Goal: Task Accomplishment & Management: Manage account settings

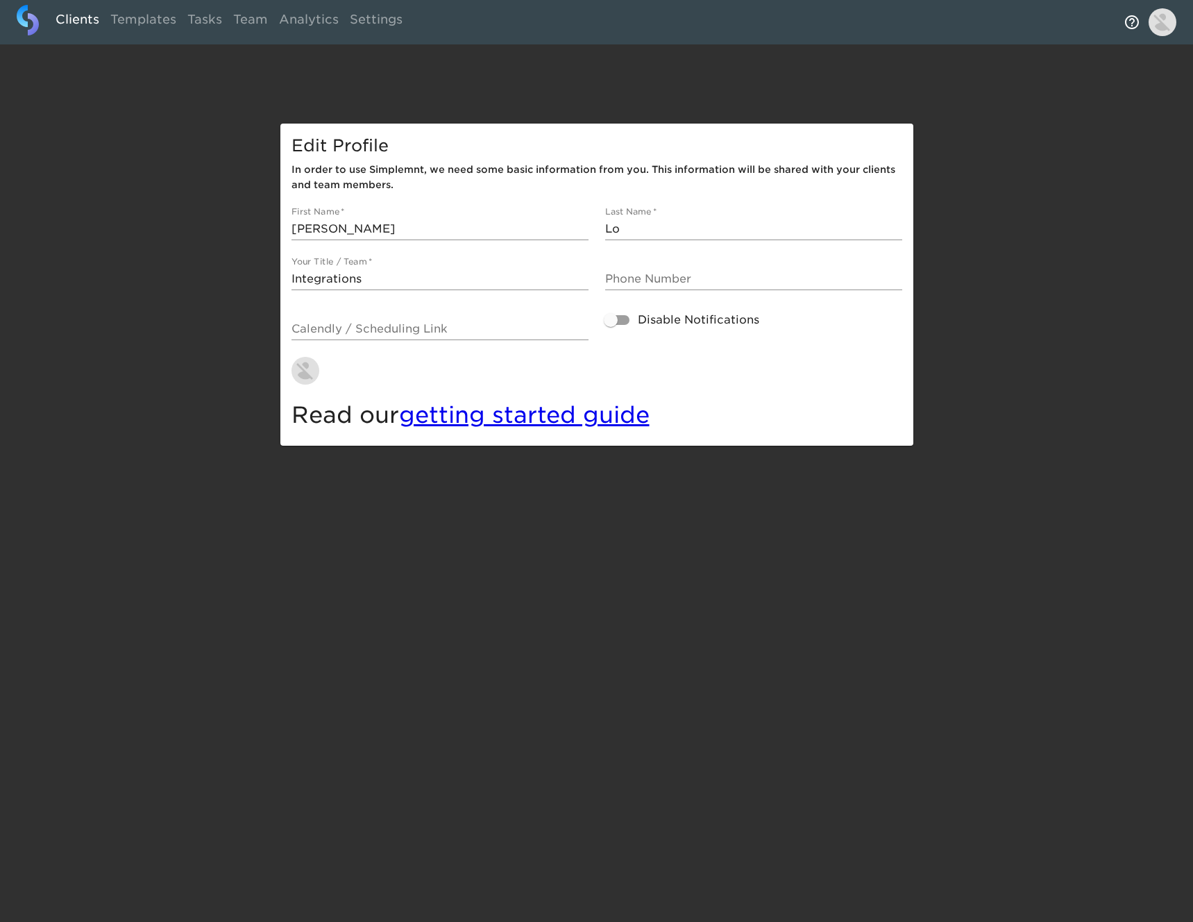
click at [65, 21] on link "Clients" at bounding box center [77, 22] width 55 height 34
select select "10"
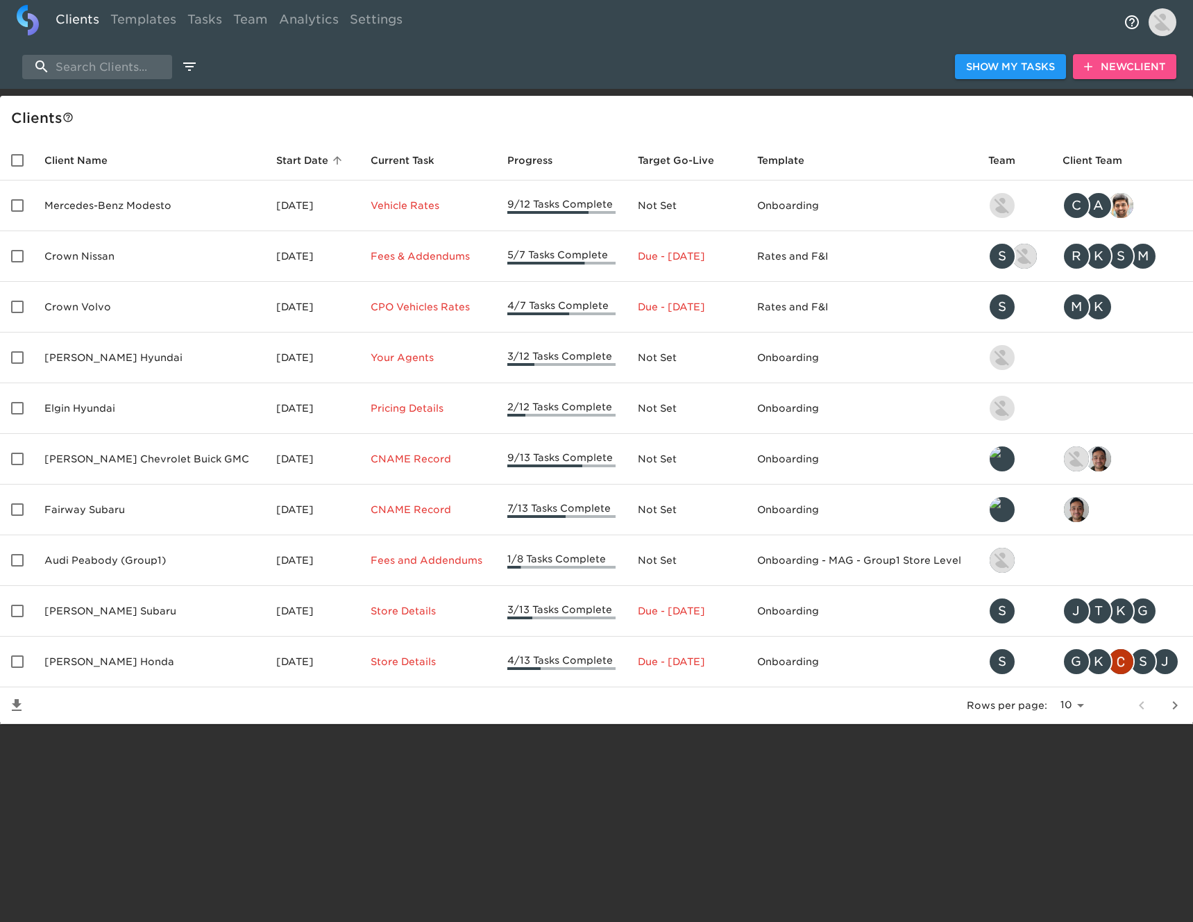
click at [1146, 67] on span "New Client" at bounding box center [1124, 66] width 81 height 17
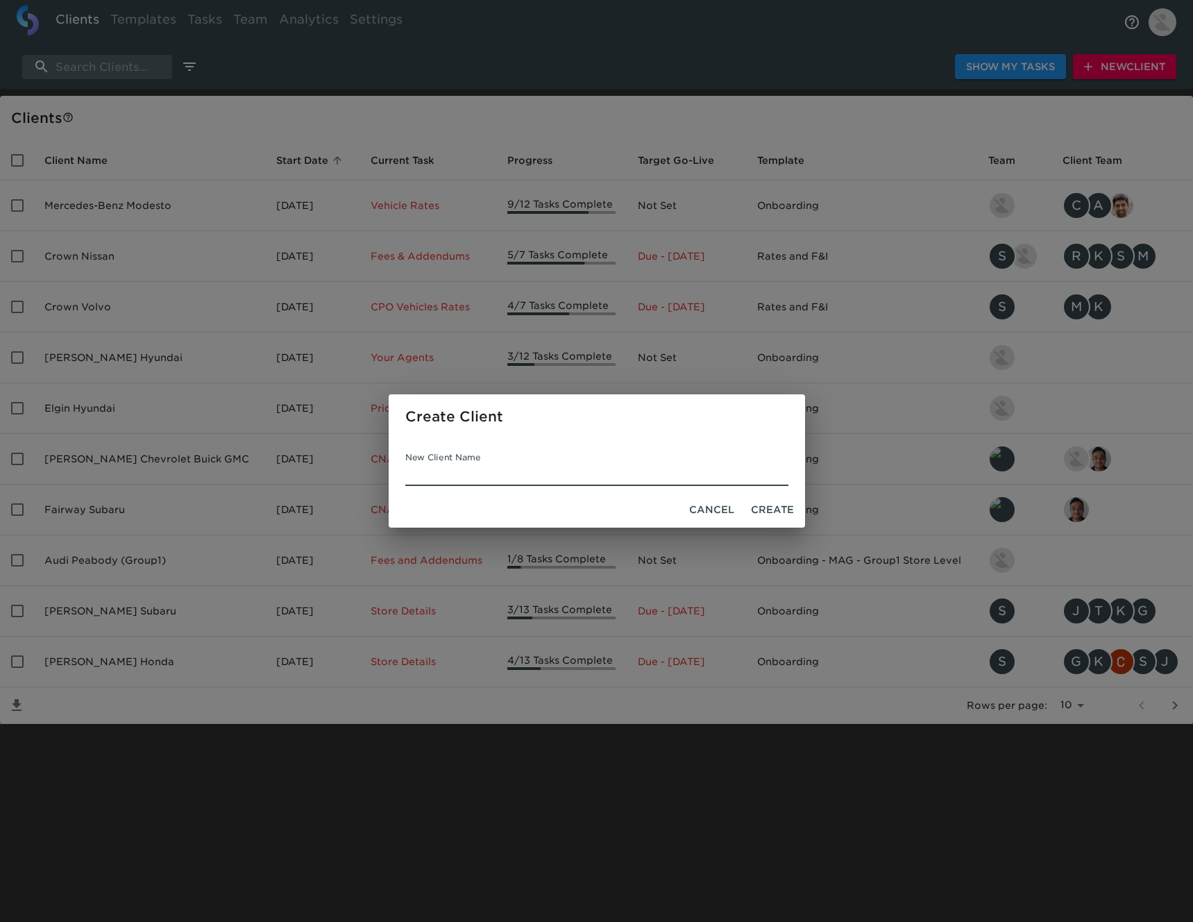
click at [576, 473] on input "New Client Name" at bounding box center [596, 475] width 383 height 22
type input "Ferrari of Rancho Mirage"
click at [788, 507] on span "Create" at bounding box center [772, 509] width 43 height 17
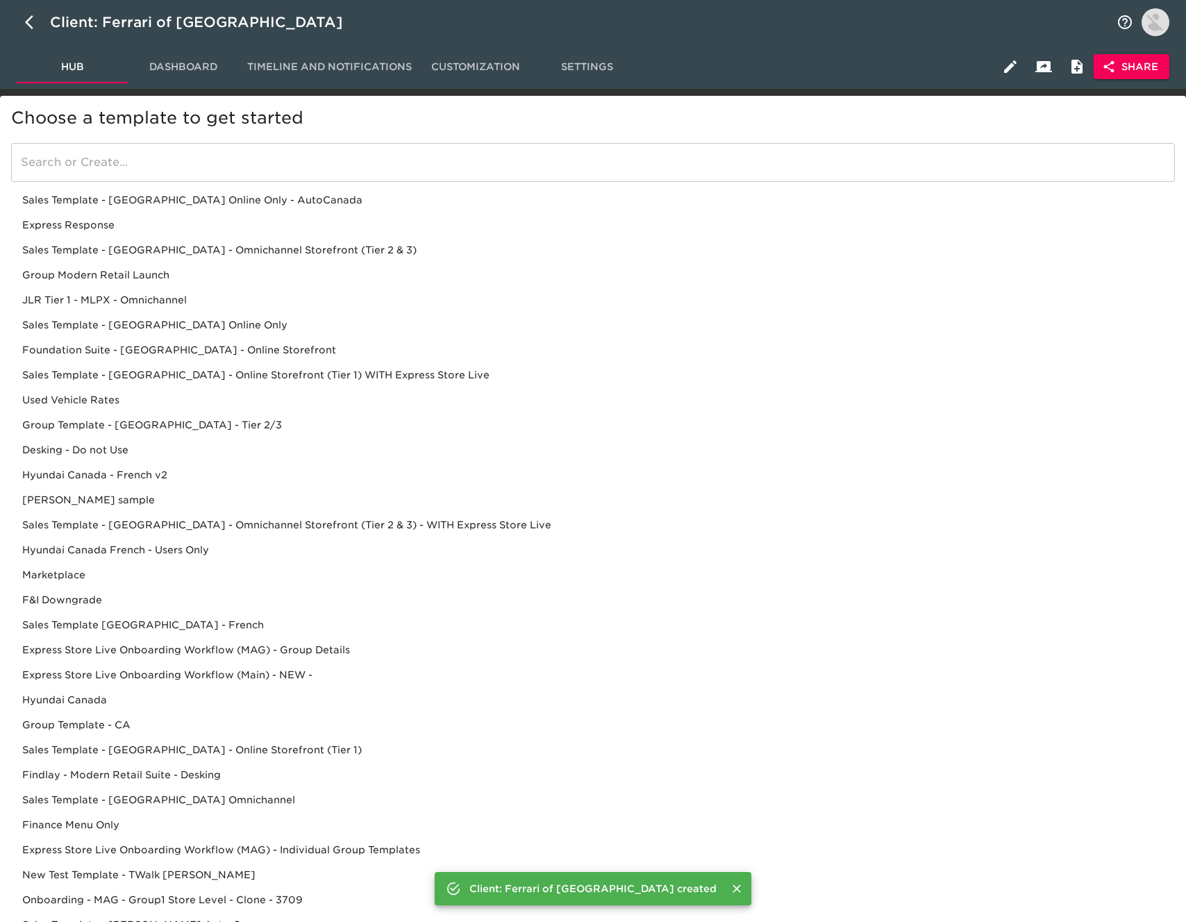
click at [305, 162] on input "search" at bounding box center [593, 162] width 1164 height 39
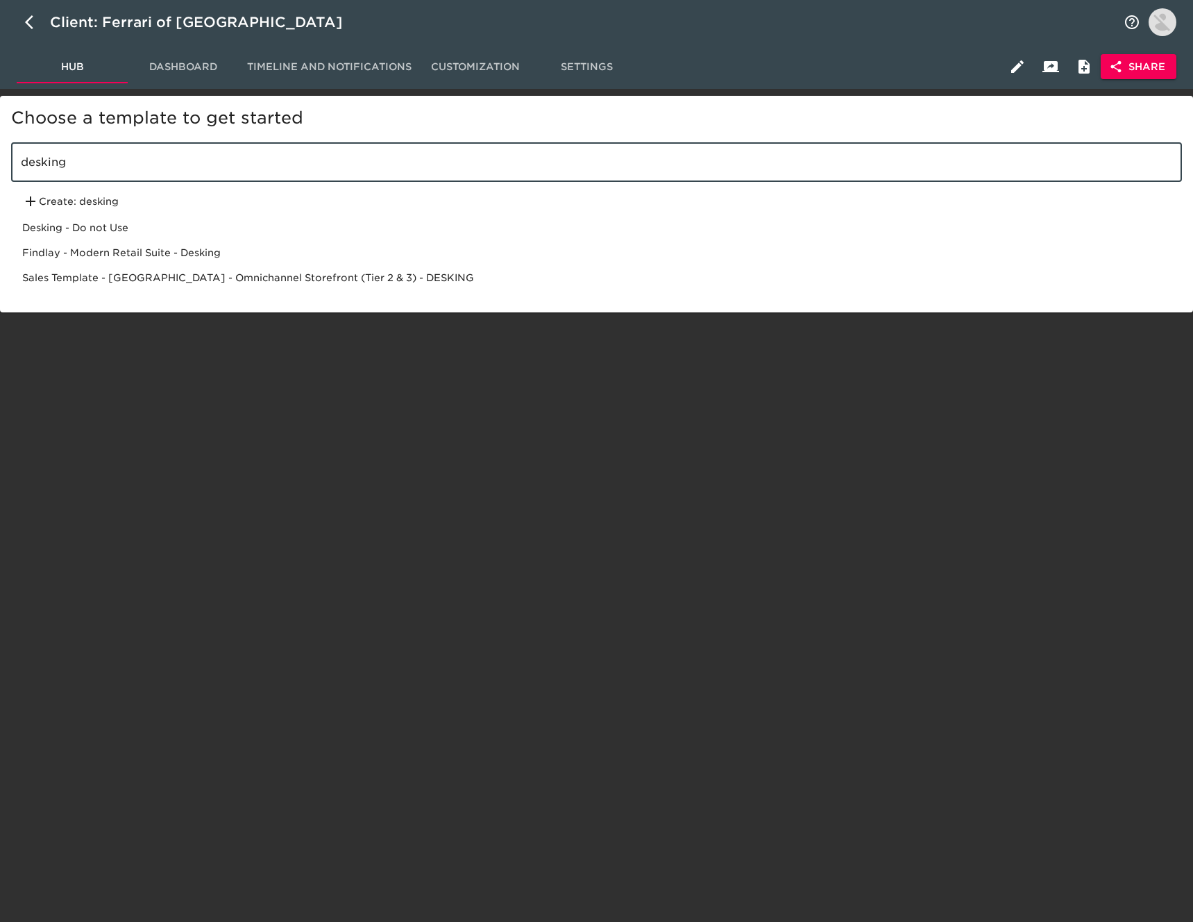
type input "desking"
click at [310, 274] on div "Sales Template - USA - Omnichannel Storefront (Tier 2 & 3) - DESKING" at bounding box center [596, 277] width 1171 height 25
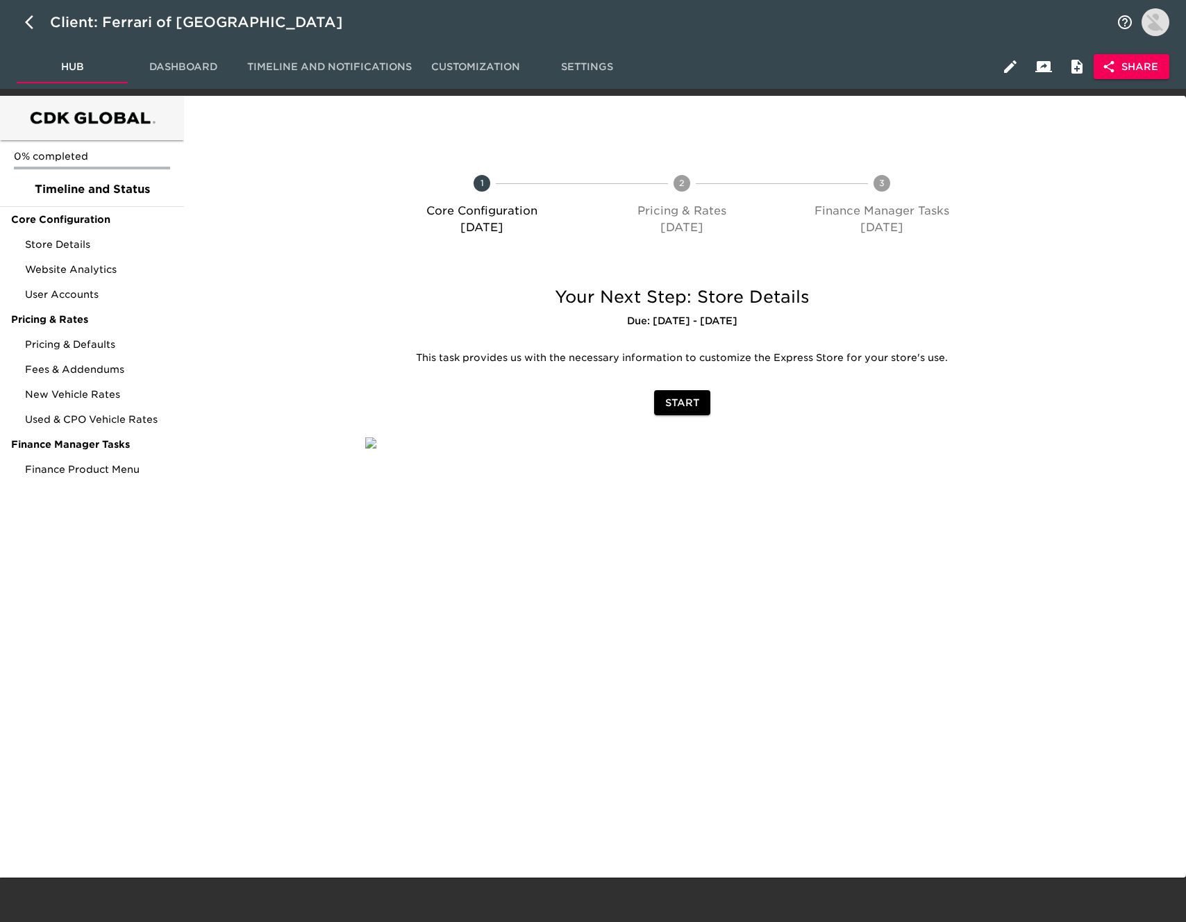
click at [1145, 68] on span "Share" at bounding box center [1131, 66] width 53 height 17
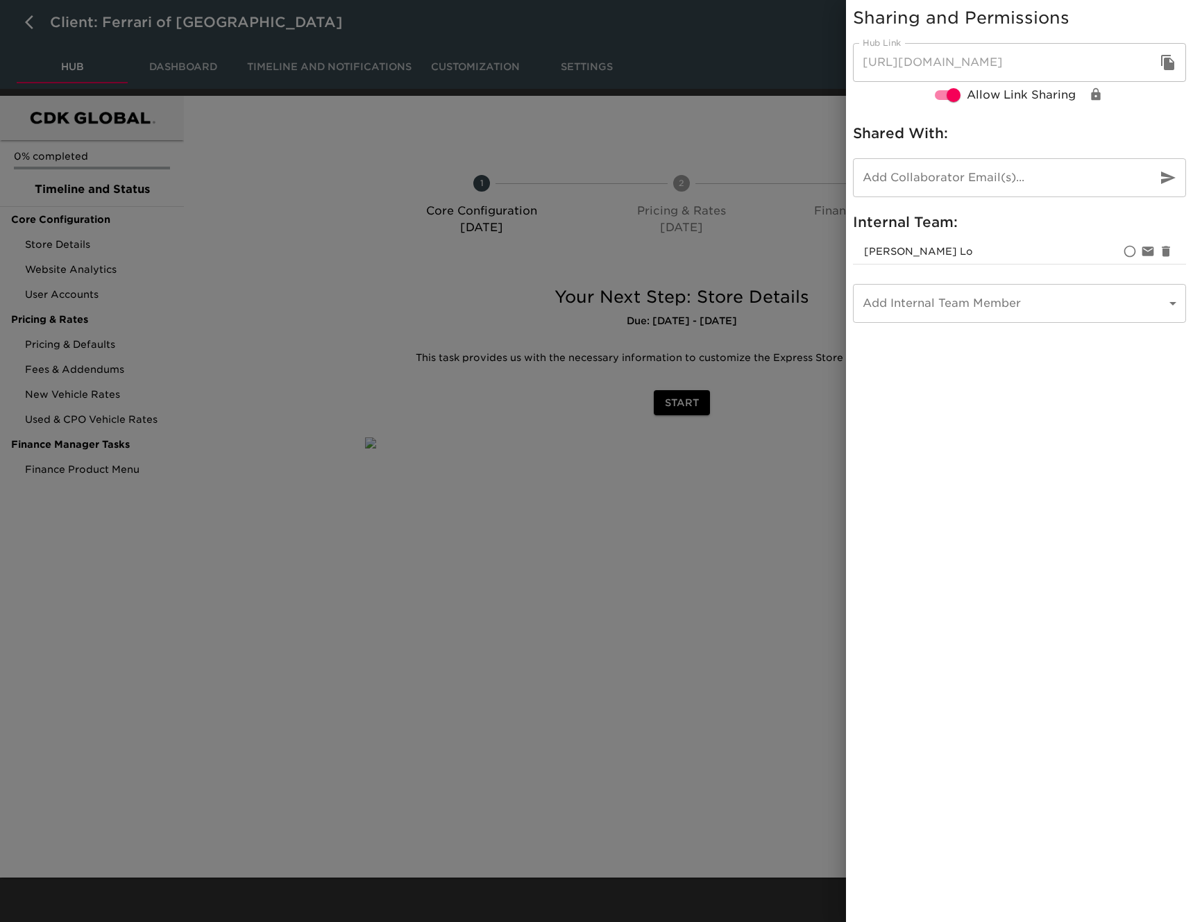
click at [1171, 68] on icon "button" at bounding box center [1167, 62] width 13 height 15
drag, startPoint x: 190, startPoint y: 478, endPoint x: 172, endPoint y: 446, distance: 37.3
click at [190, 478] on div at bounding box center [596, 461] width 1193 height 922
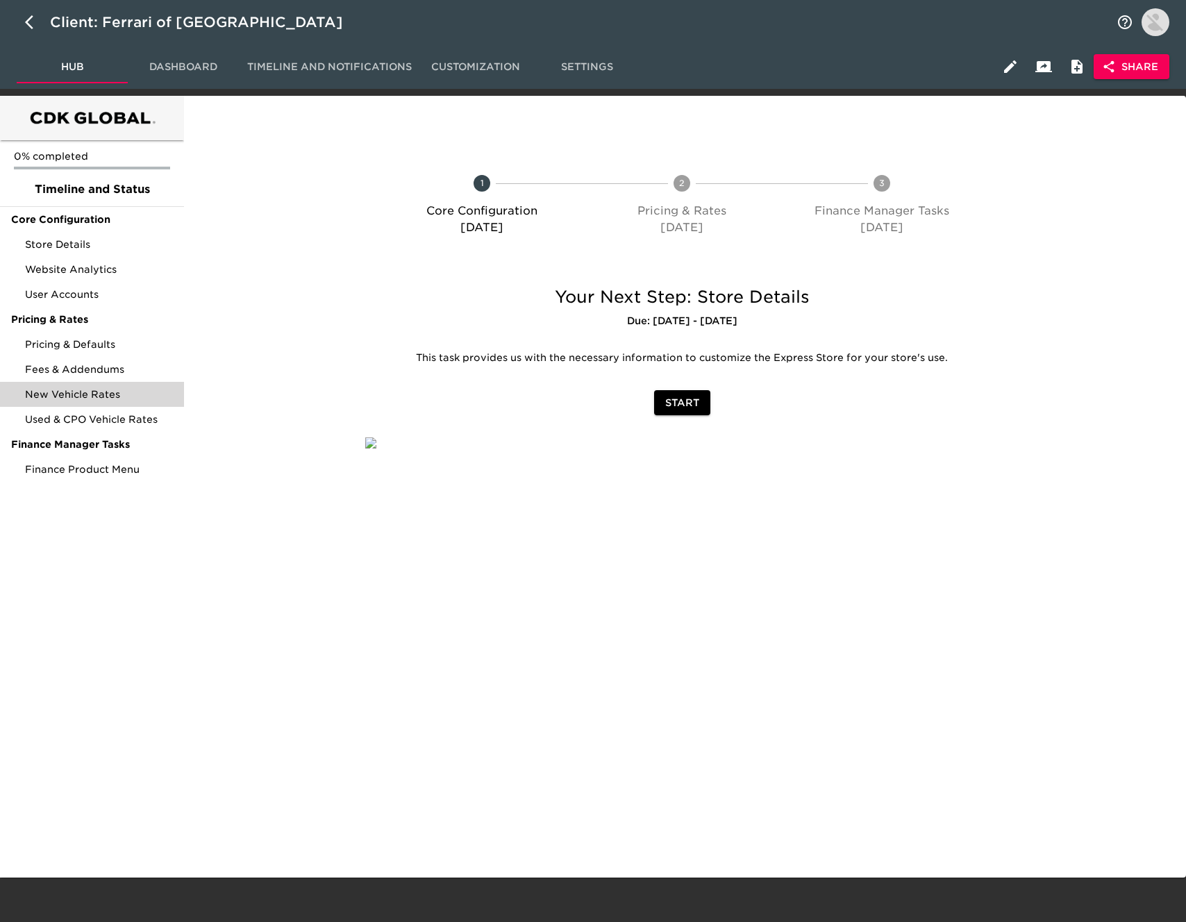
click at [128, 391] on span "New Vehicle Rates" at bounding box center [99, 394] width 148 height 14
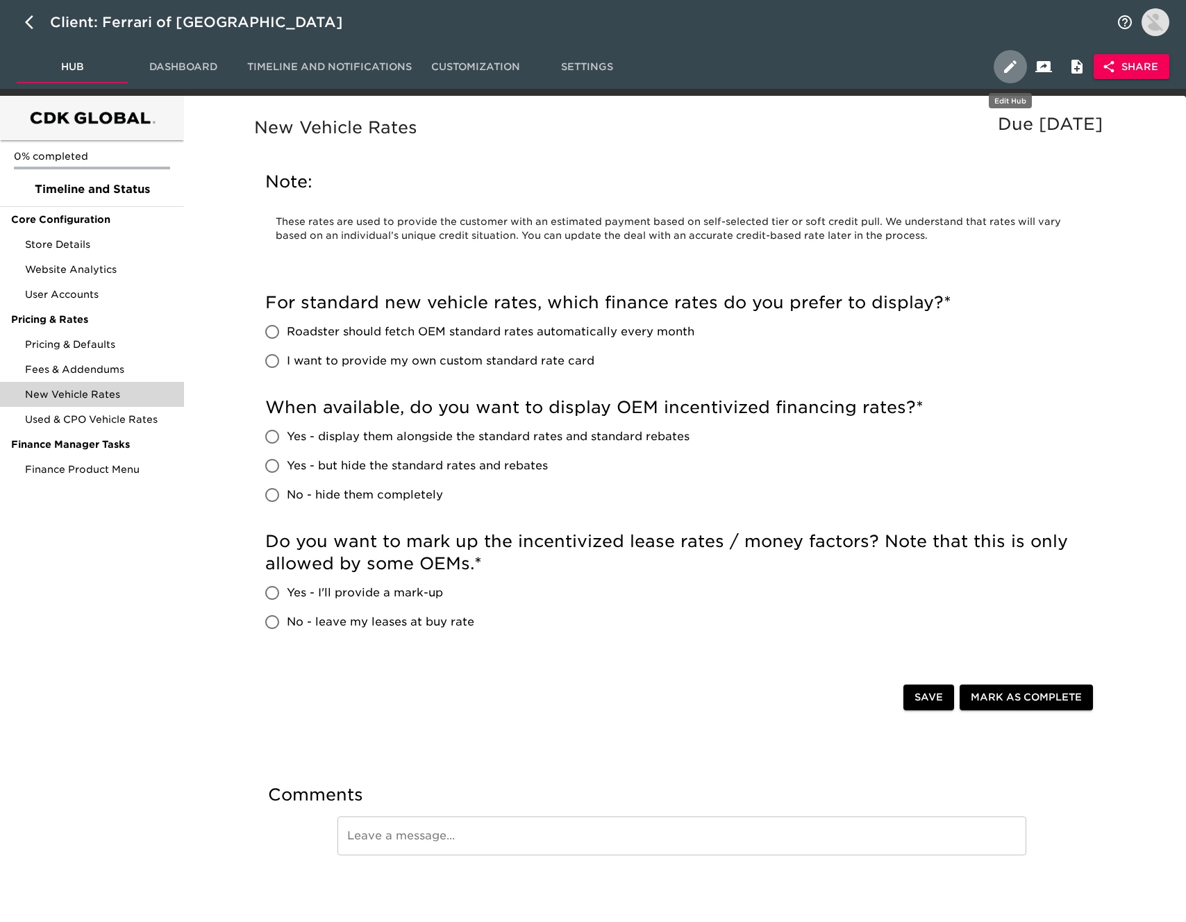
click at [1009, 63] on icon "button" at bounding box center [1010, 66] width 17 height 17
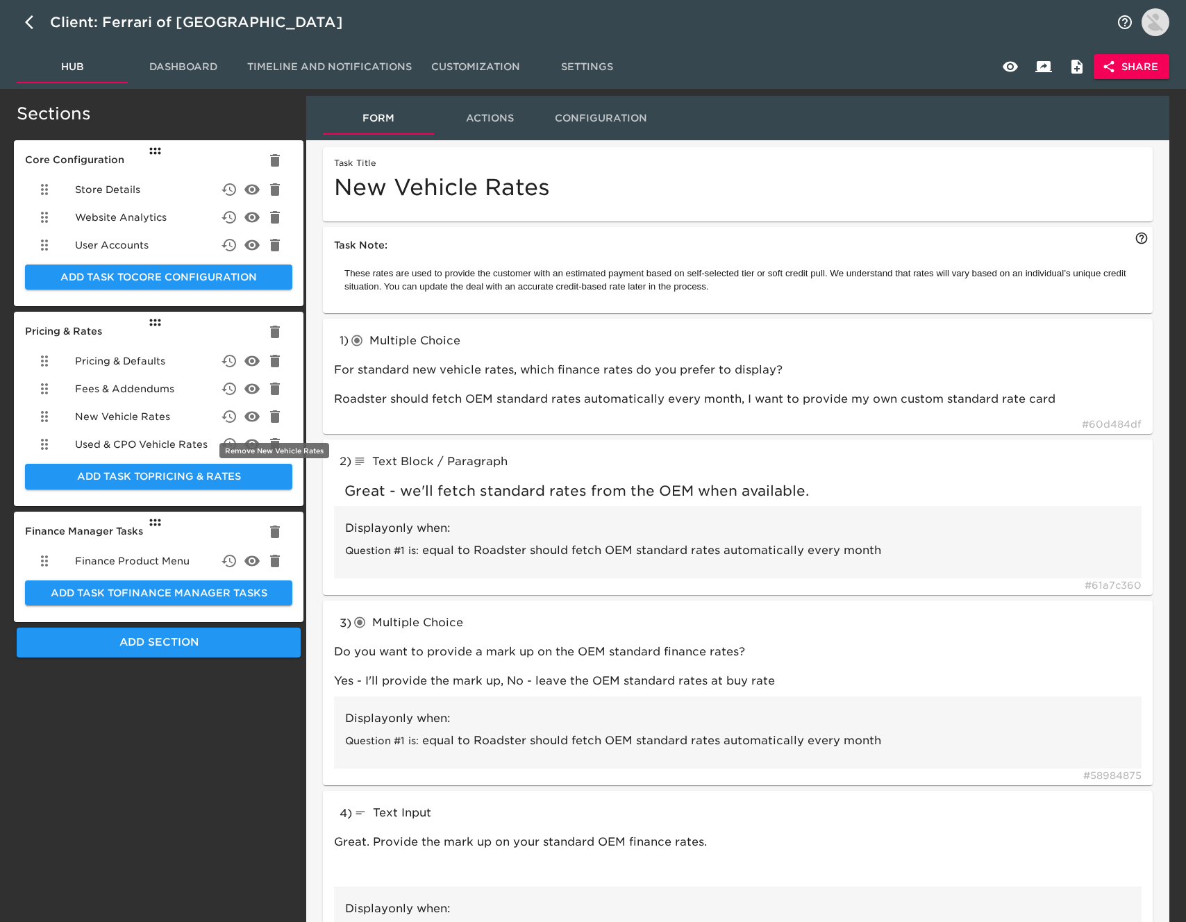
click at [277, 412] on icon "delete" at bounding box center [275, 416] width 10 height 12
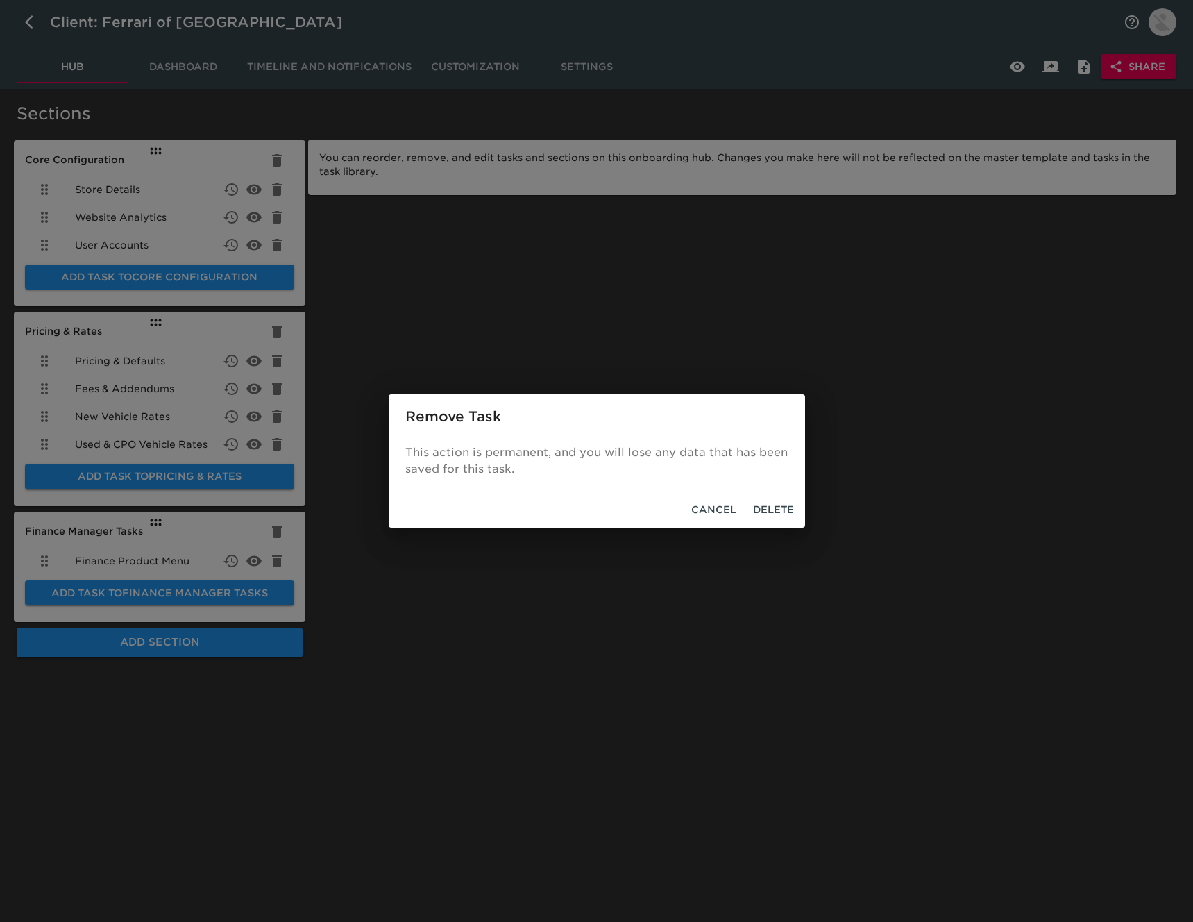
drag, startPoint x: 758, startPoint y: 505, endPoint x: 544, endPoint y: 456, distance: 220.0
click at [757, 504] on span "Delete" at bounding box center [773, 509] width 41 height 17
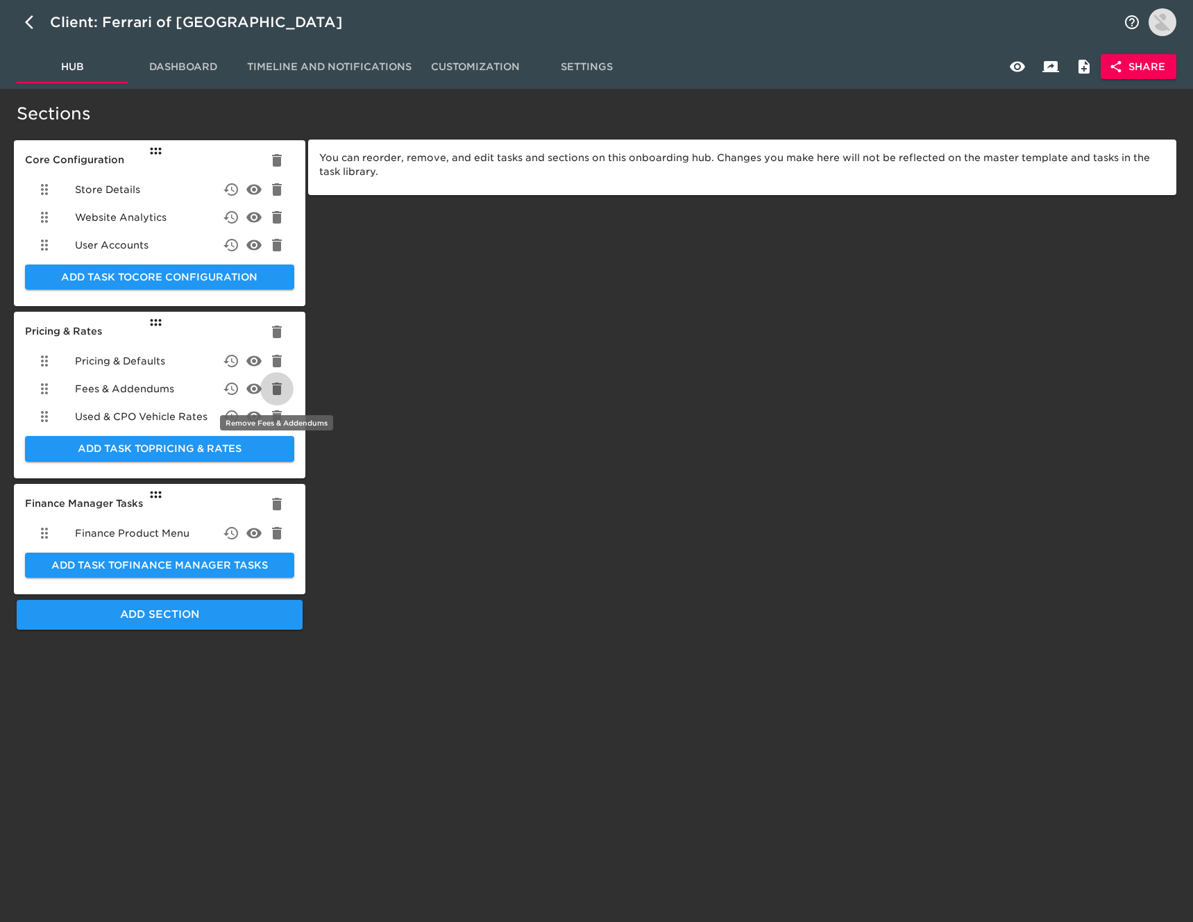
click at [274, 389] on icon "delete" at bounding box center [277, 389] width 10 height 12
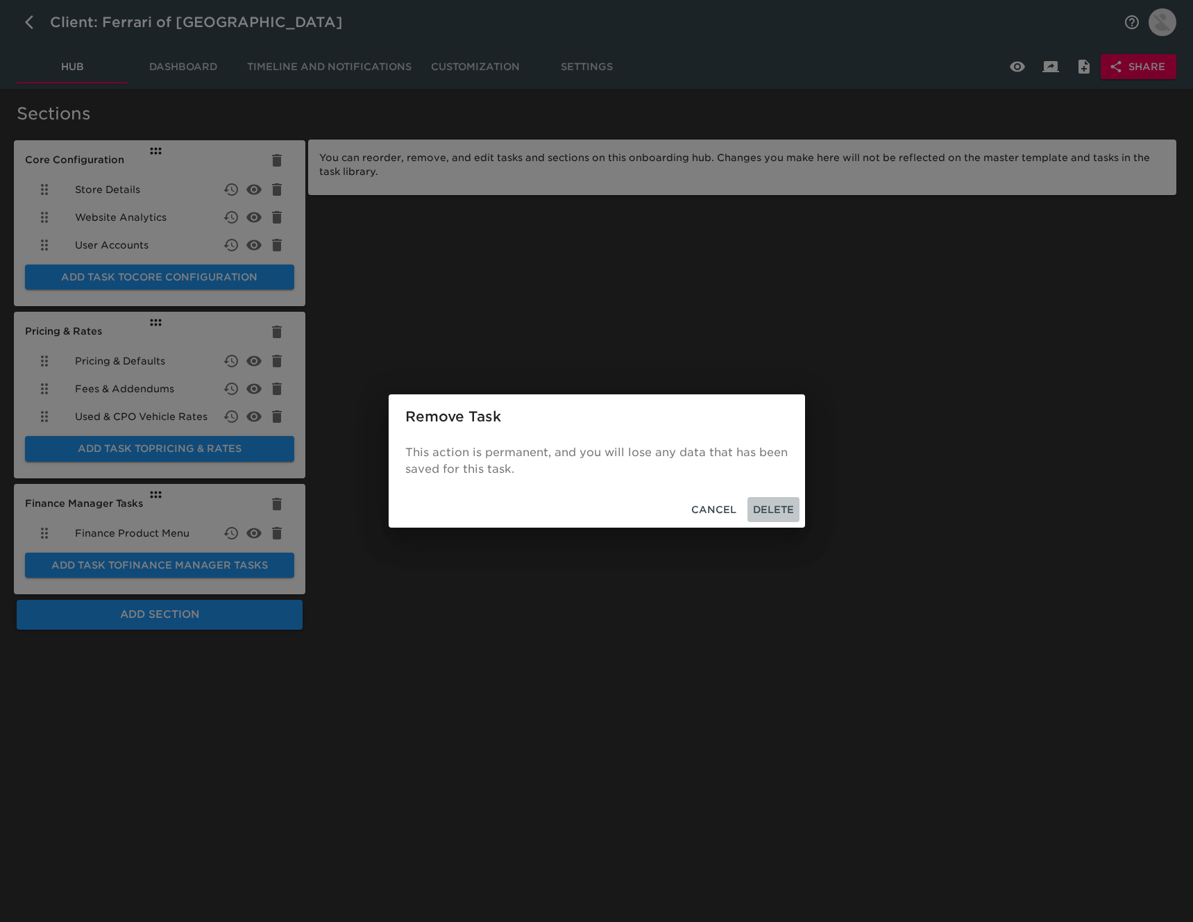
click at [766, 508] on span "Delete" at bounding box center [773, 509] width 41 height 17
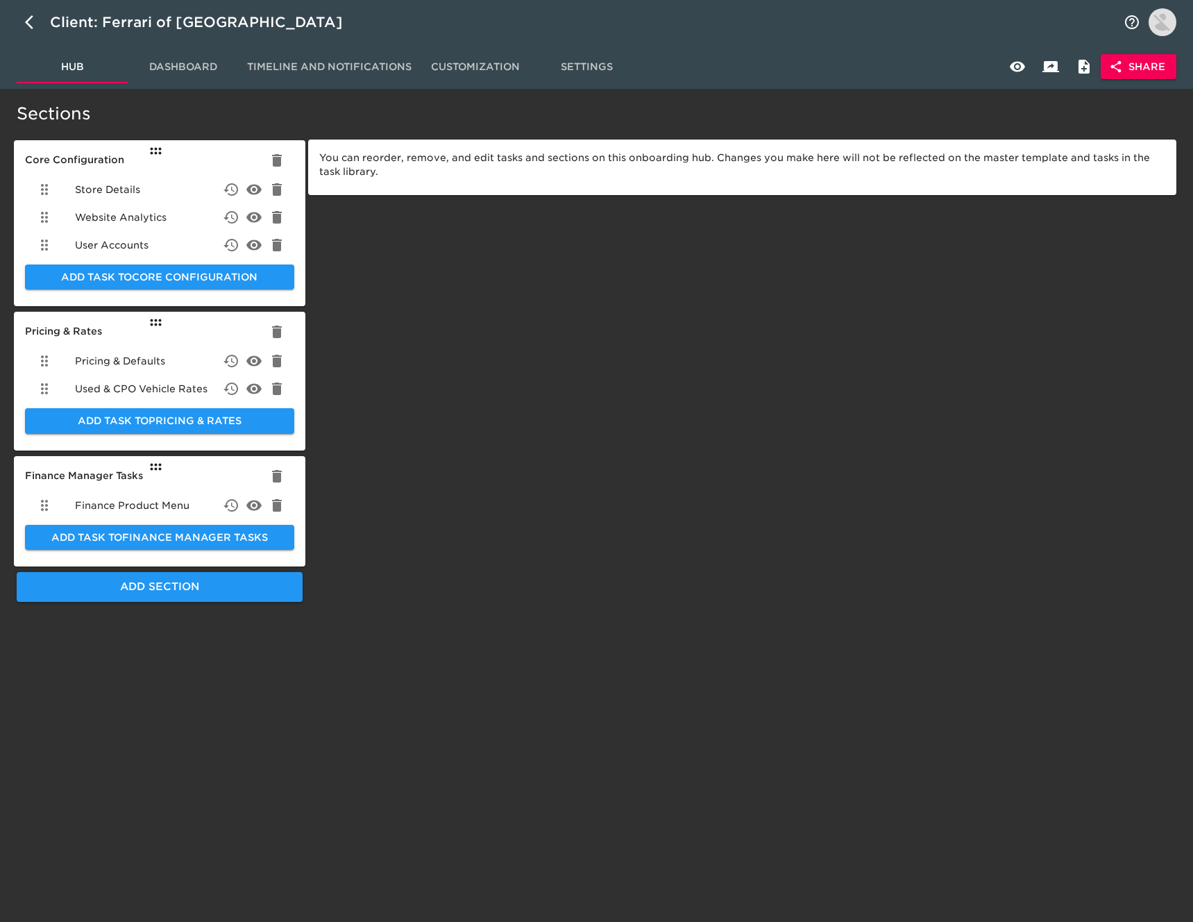
click at [158, 365] on span "Pricing & Defaults" at bounding box center [120, 361] width 90 height 14
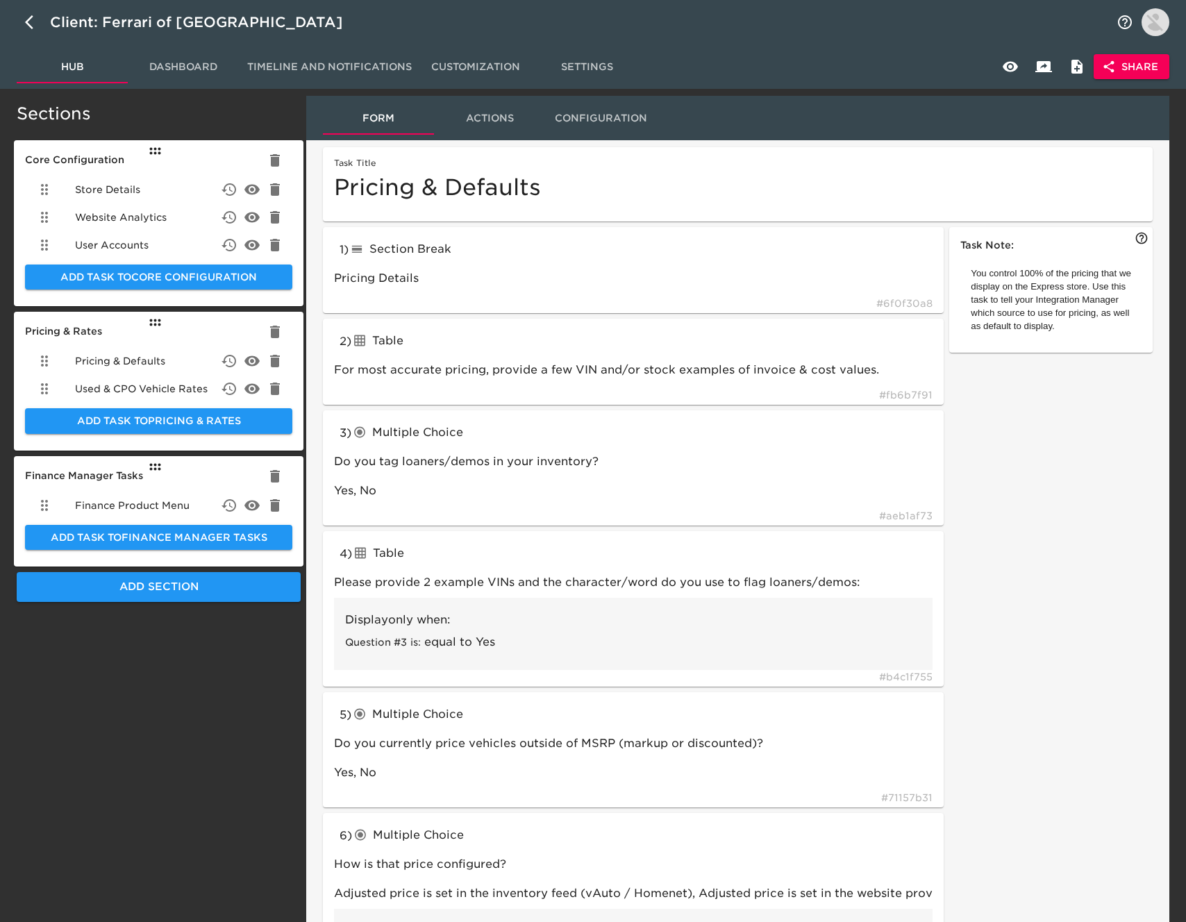
click at [163, 244] on div "User Accounts" at bounding box center [158, 245] width 267 height 28
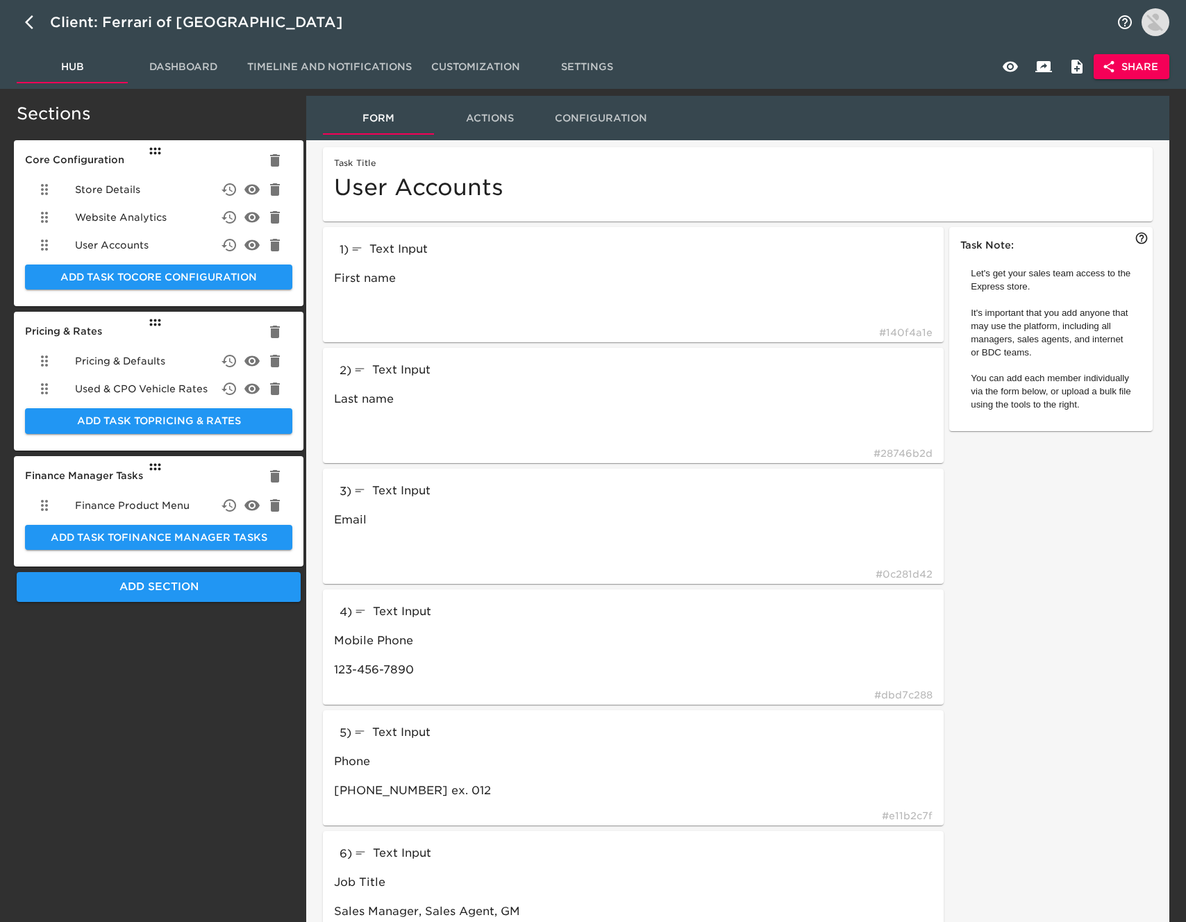
click at [169, 218] on div "Website Analytics" at bounding box center [158, 217] width 267 height 28
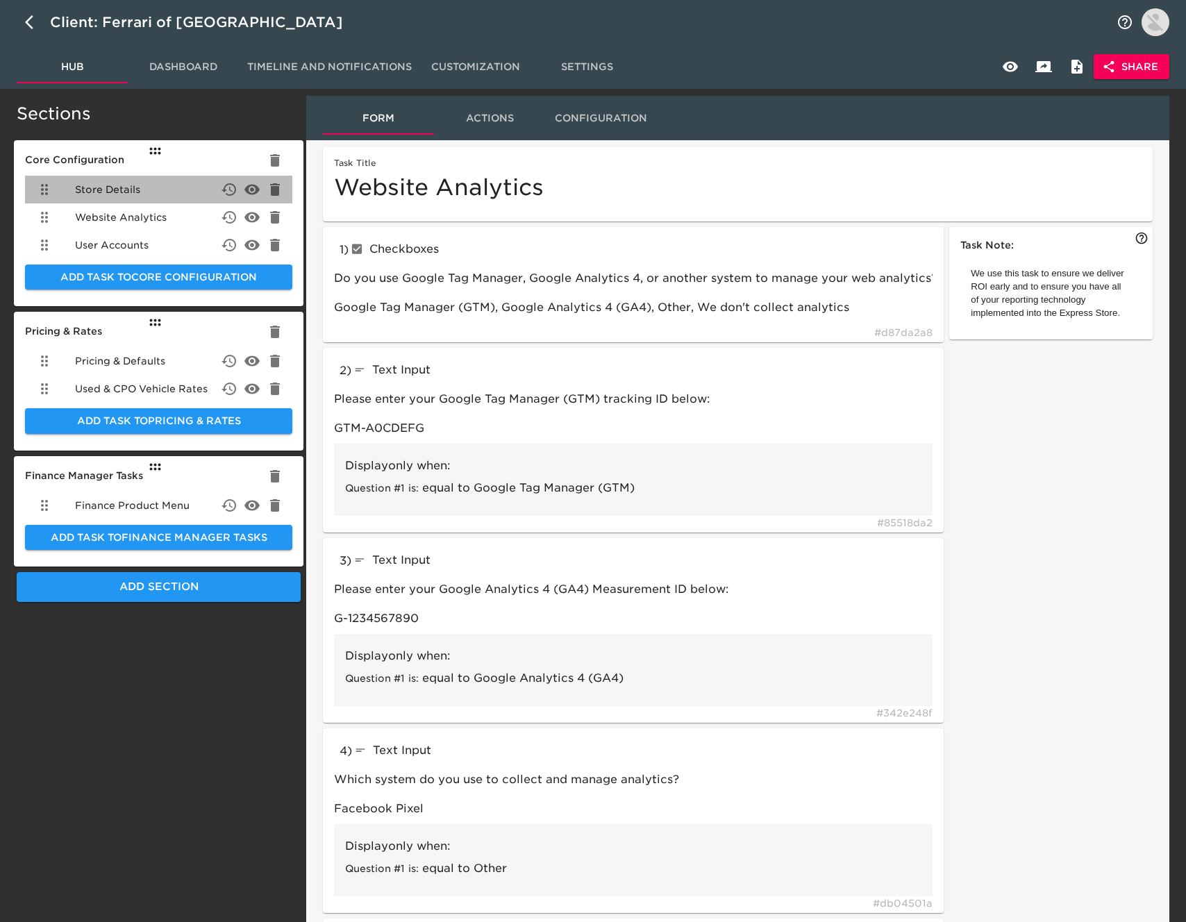
click at [156, 187] on div "Store Details" at bounding box center [158, 190] width 267 height 28
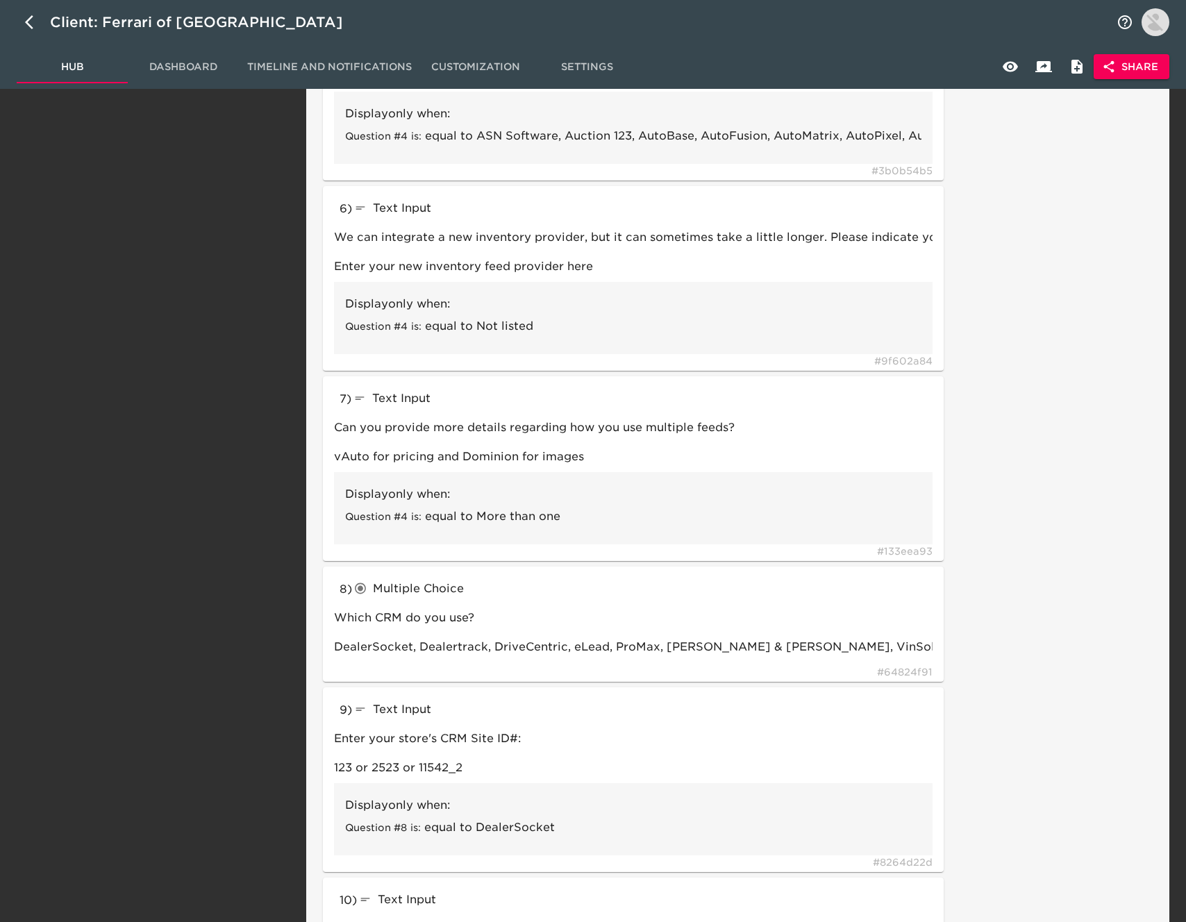
scroll to position [614, 0]
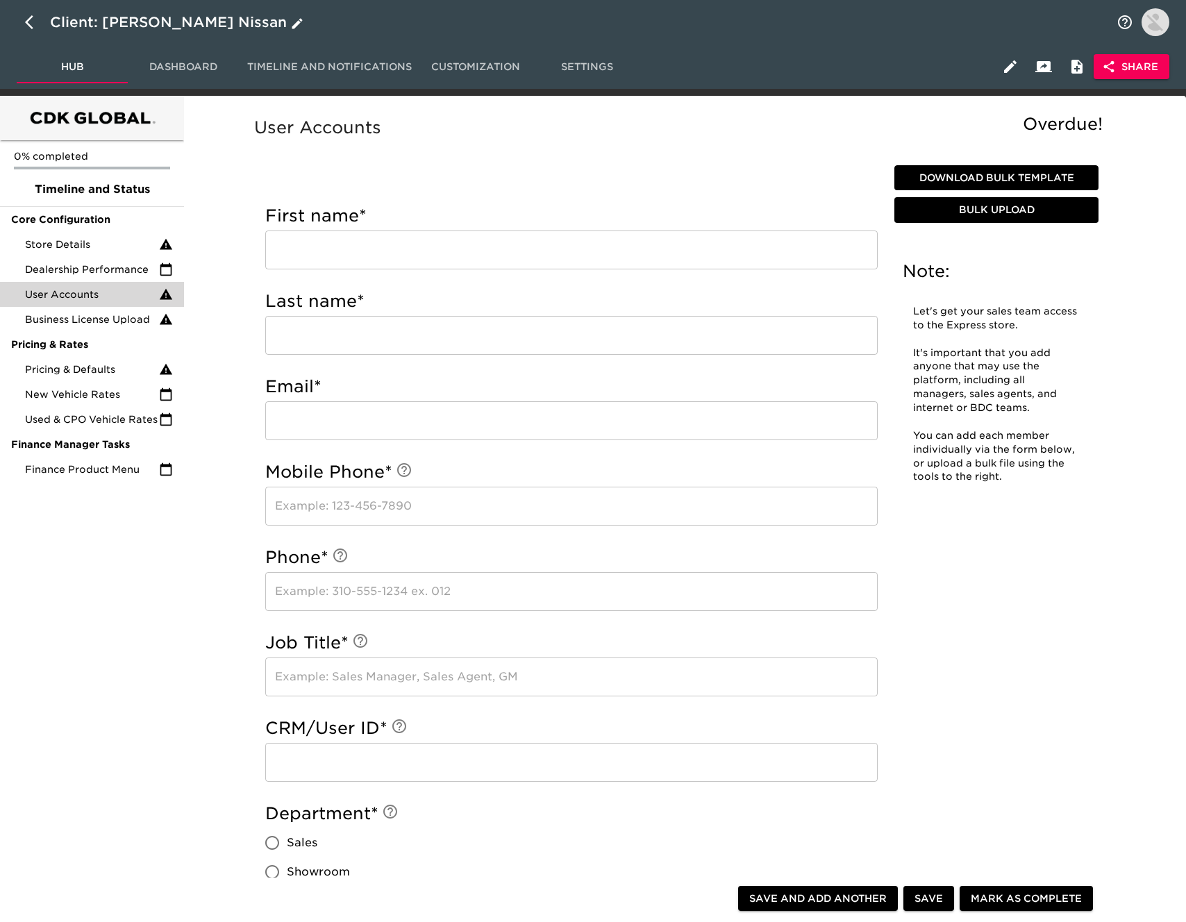
click at [27, 21] on icon "button" at bounding box center [29, 22] width 8 height 14
select select "10"
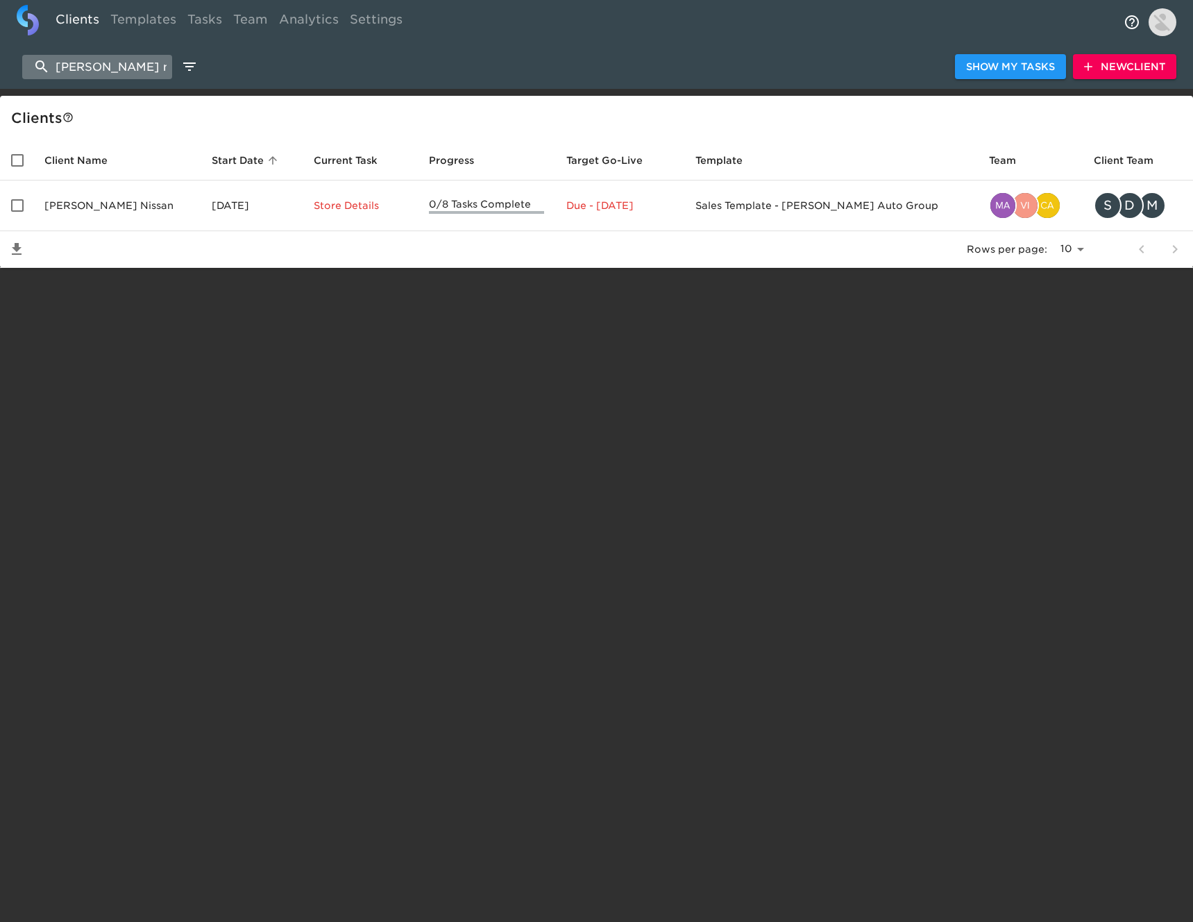
click at [72, 73] on input "keating nissan" at bounding box center [97, 67] width 150 height 24
click at [74, 71] on input "keating nissan" at bounding box center [97, 67] width 150 height 24
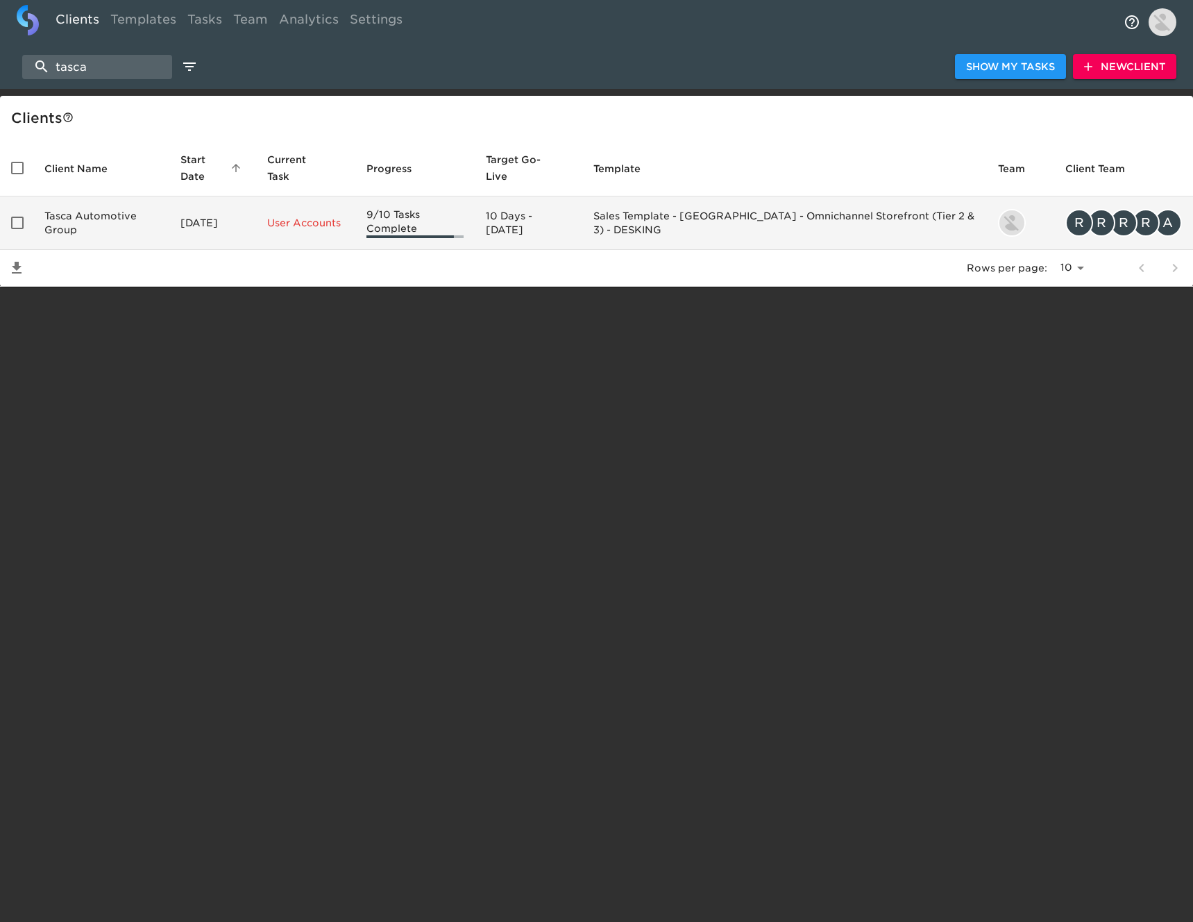
type input "tasca"
click at [103, 213] on td "Tasca Automotive Group" at bounding box center [101, 222] width 136 height 53
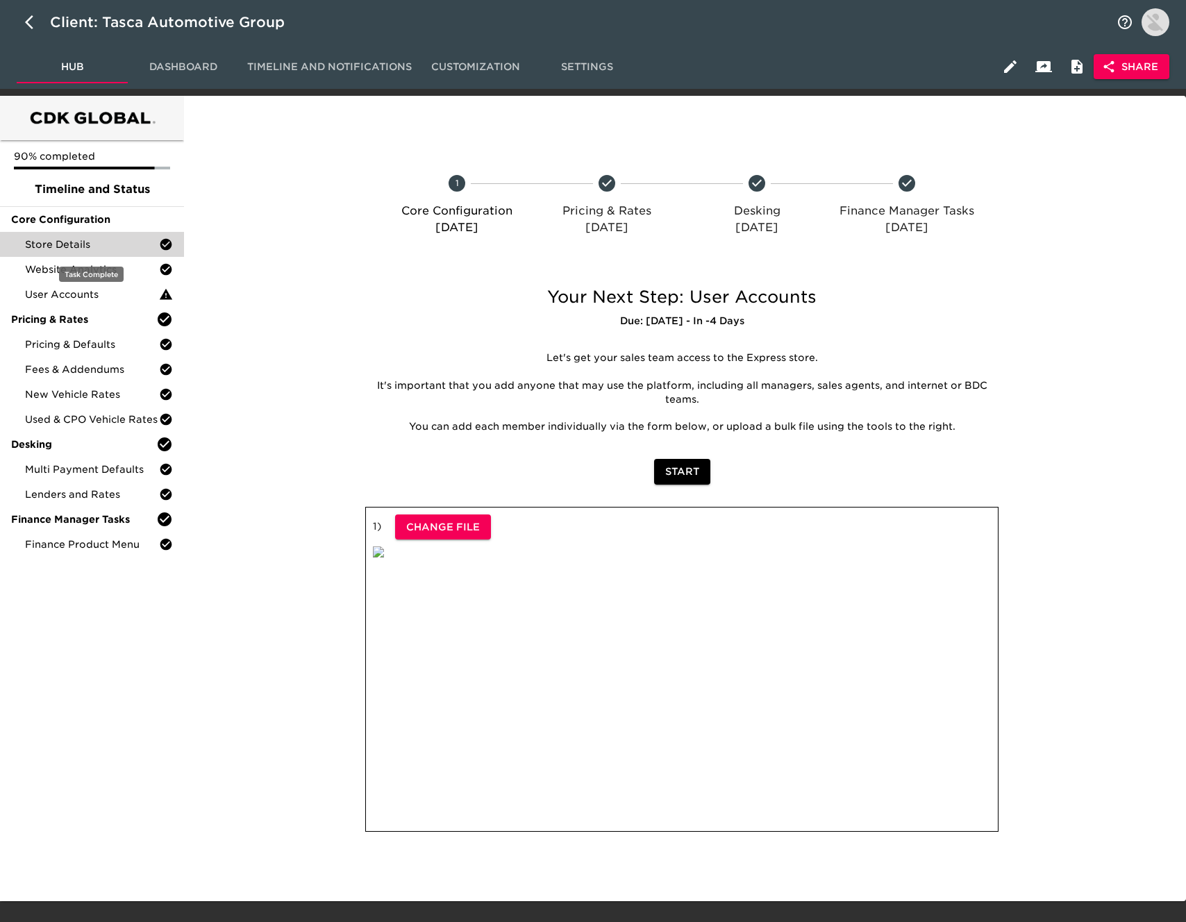
click at [110, 252] on div "Store Details" at bounding box center [92, 244] width 184 height 25
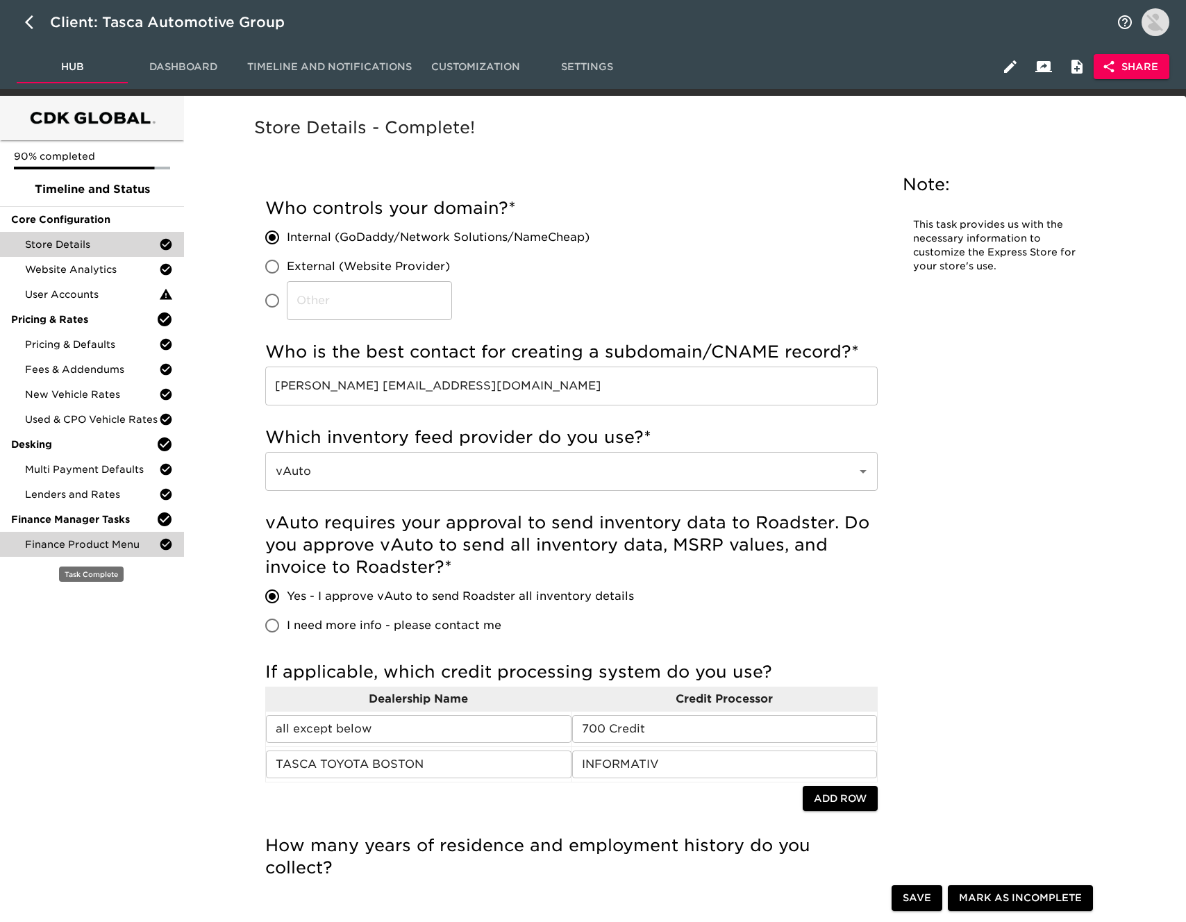
click at [133, 533] on div "Finance Product Menu" at bounding box center [92, 544] width 184 height 25
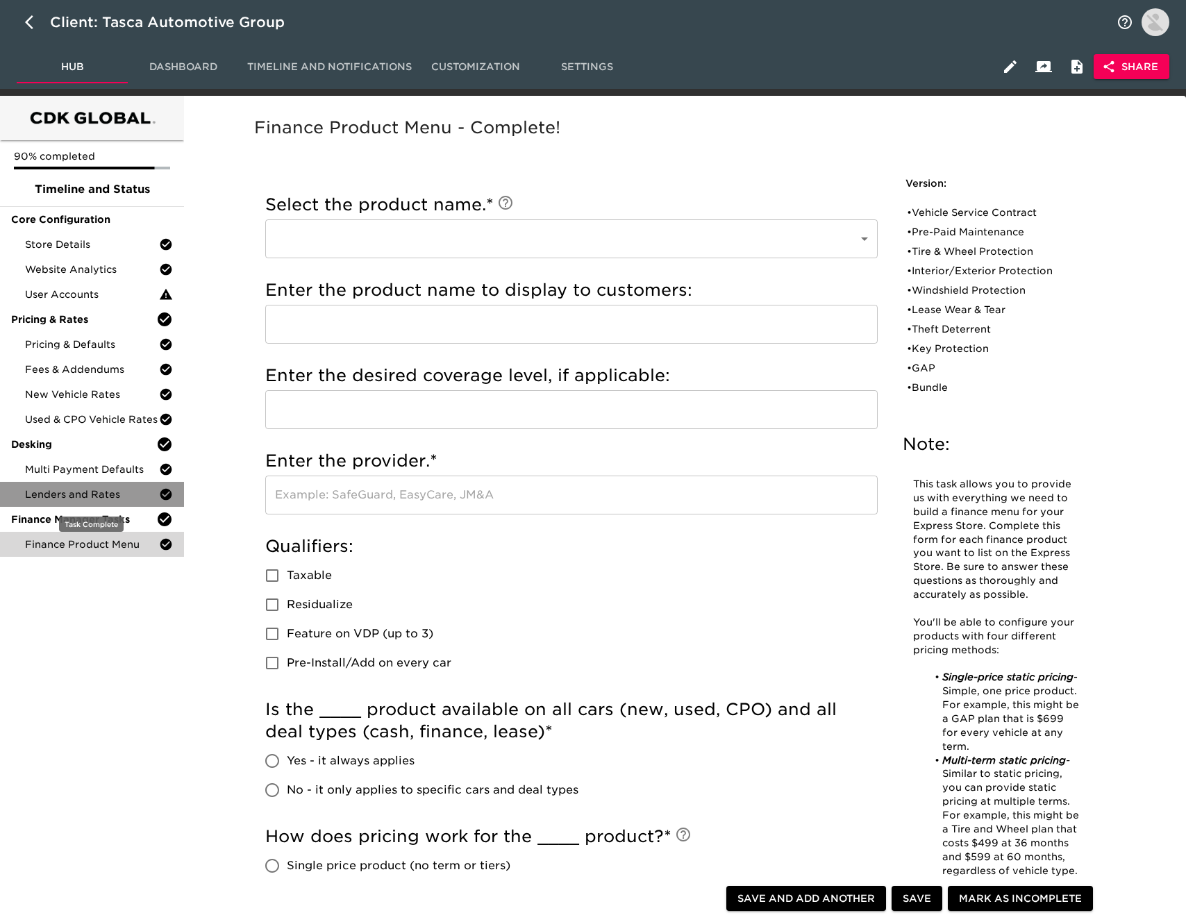
click at [116, 492] on span "Lenders and Rates" at bounding box center [92, 494] width 134 height 14
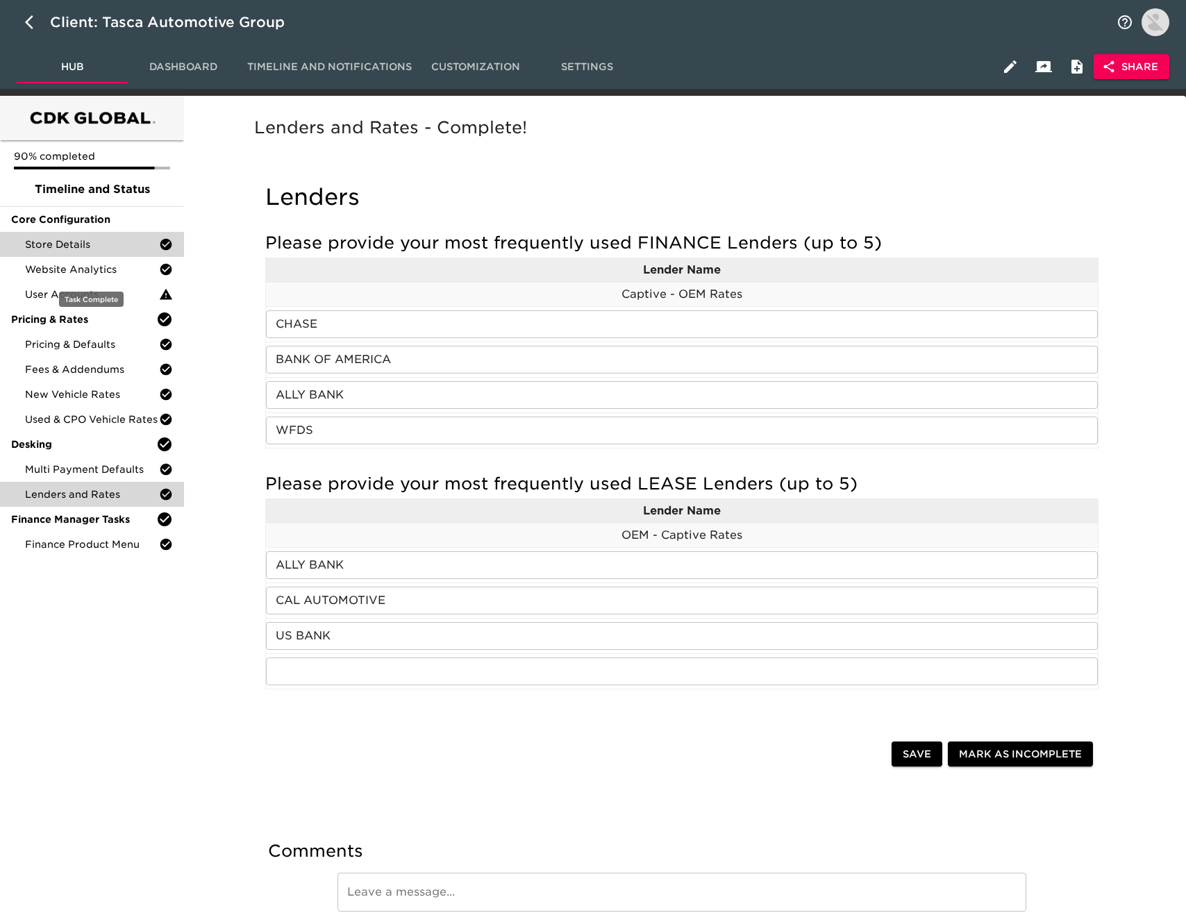
click at [119, 245] on span "Store Details" at bounding box center [92, 244] width 134 height 14
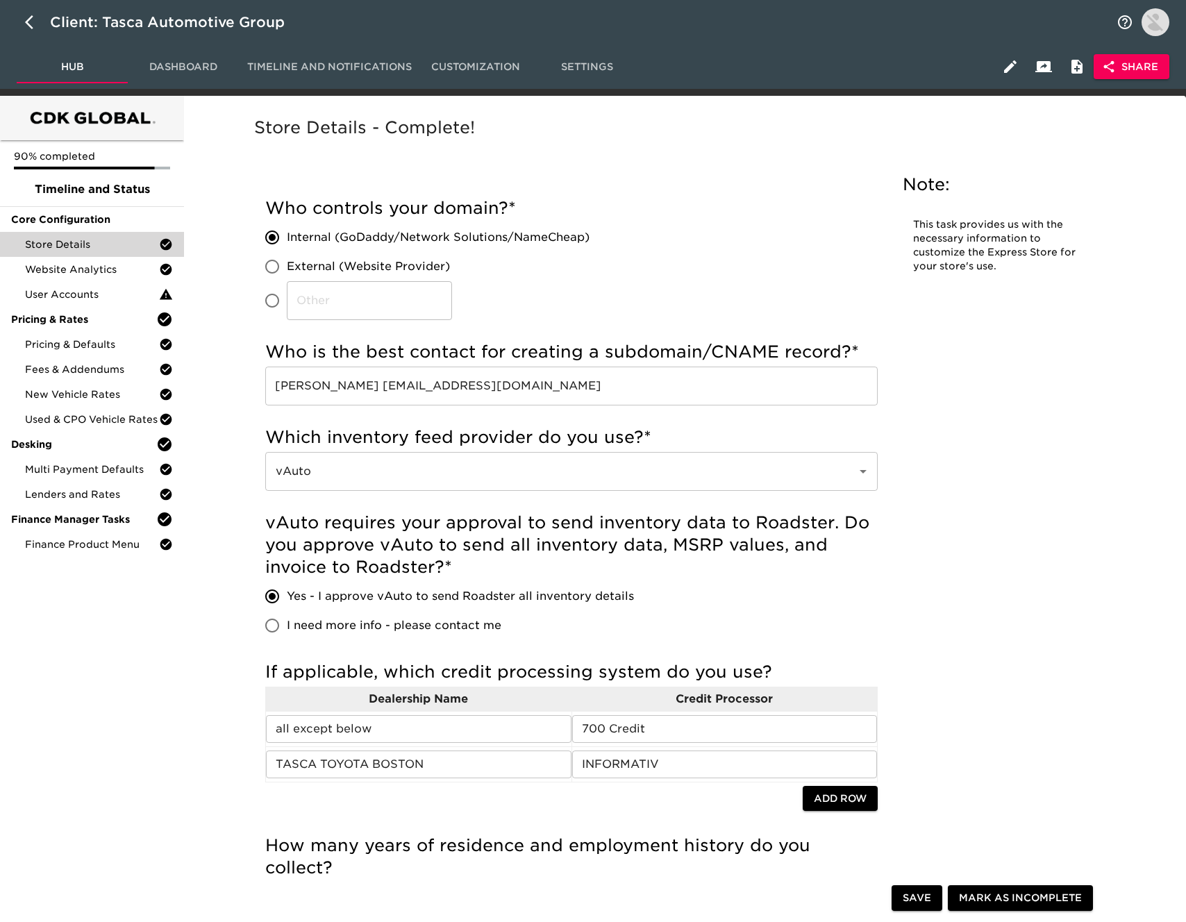
click at [499, 383] on input "RUSSELL SYLVIA RSILVIA@TASCA.COM" at bounding box center [571, 386] width 612 height 39
click at [470, 389] on input "RUSSELL SYLVIA RSILVIA@TASCA.COM" at bounding box center [571, 386] width 612 height 39
click at [478, 384] on input "RUSSELL SYLVIA RSILVIA@TASCA.COM" at bounding box center [571, 386] width 612 height 39
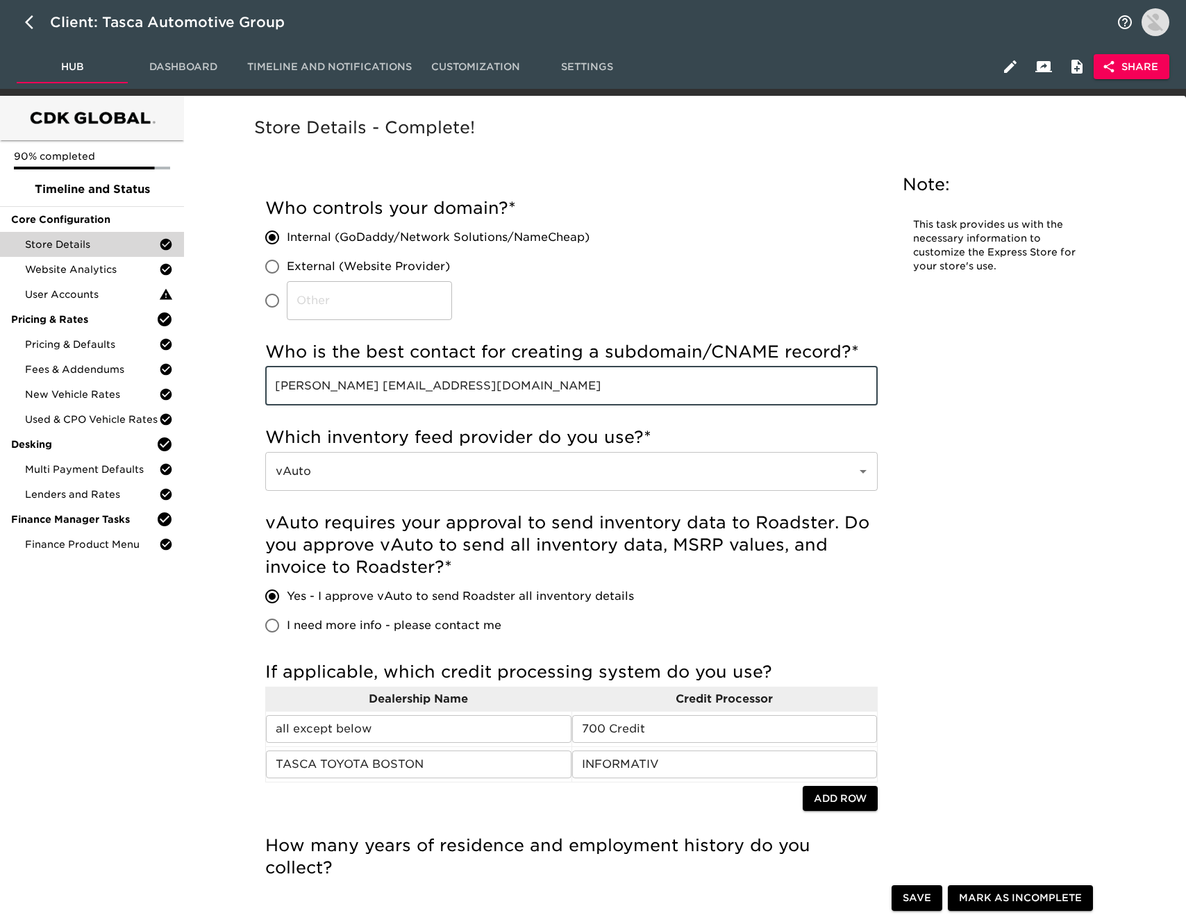
click at [478, 384] on input "RUSSELL SYLVIA RSILVIA@TASCA.COM" at bounding box center [571, 386] width 612 height 39
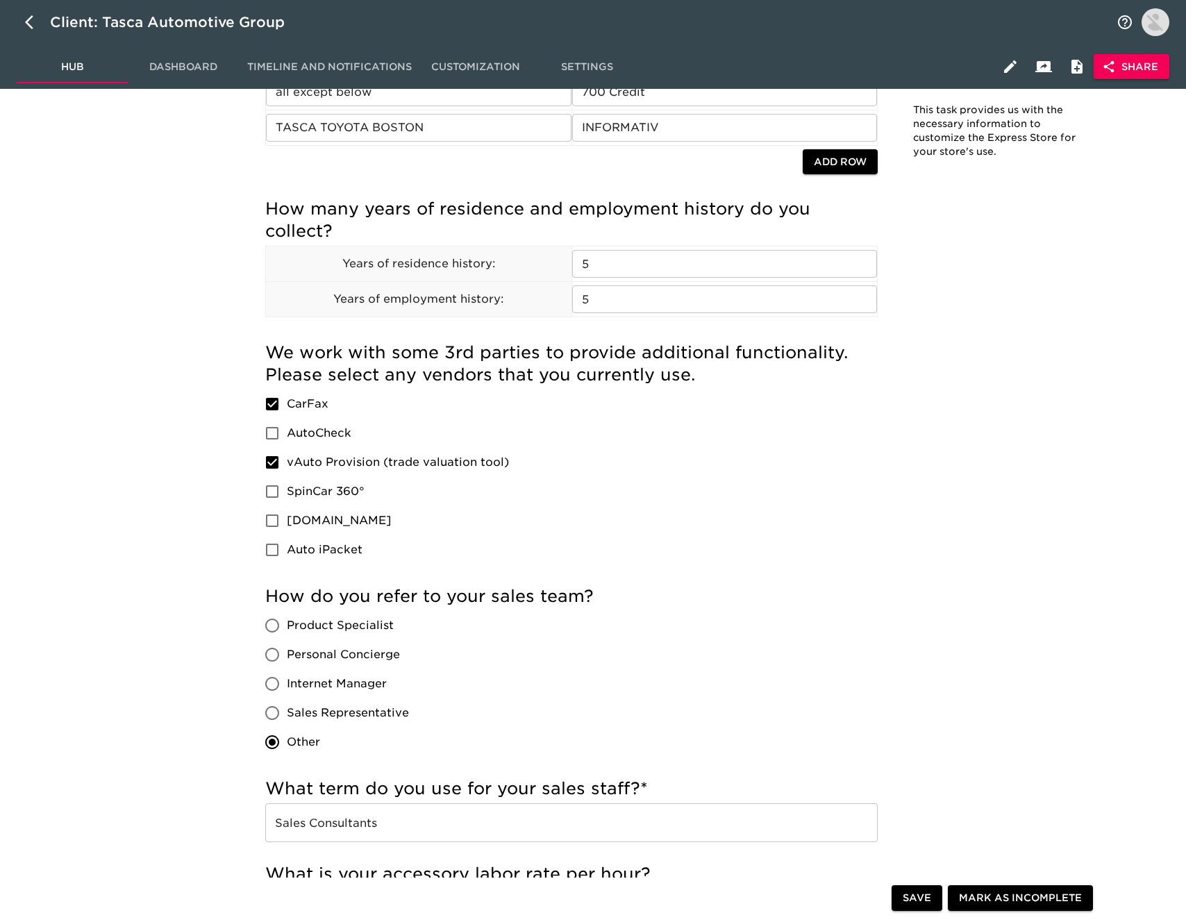
scroll to position [499, 0]
